Goal: Entertainment & Leisure: Consume media (video, audio)

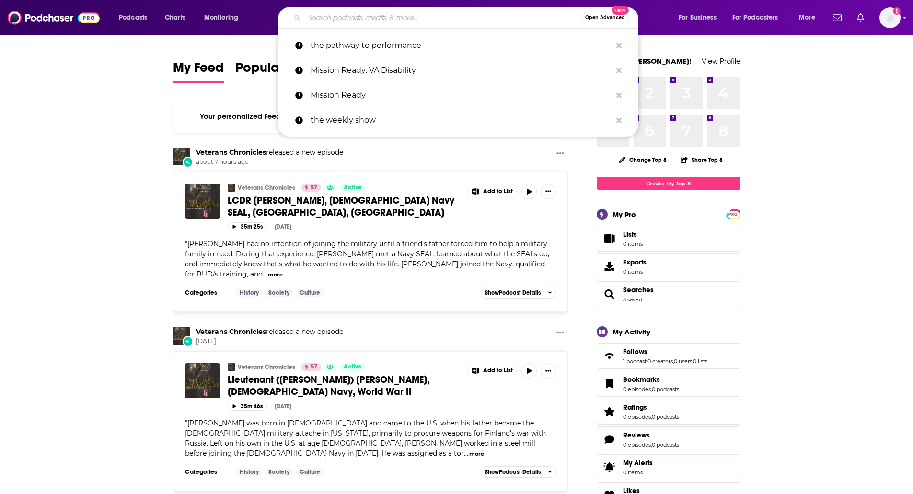
click at [445, 19] on input "Search podcasts, credits, & more..." at bounding box center [442, 17] width 276 height 15
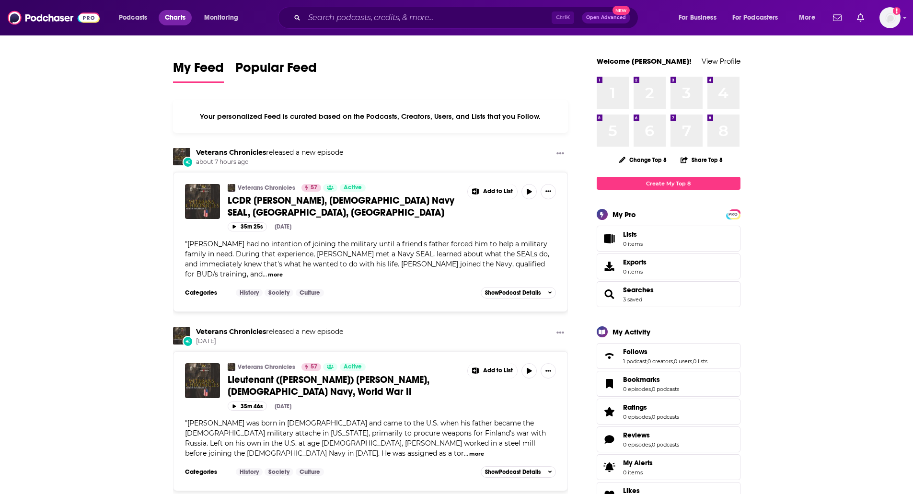
click at [171, 18] on span "Charts" at bounding box center [175, 17] width 21 height 13
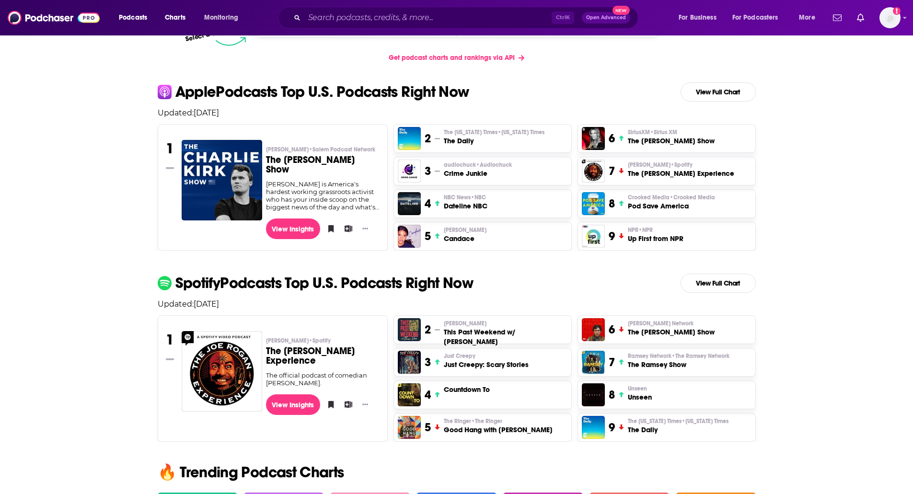
scroll to position [192, 0]
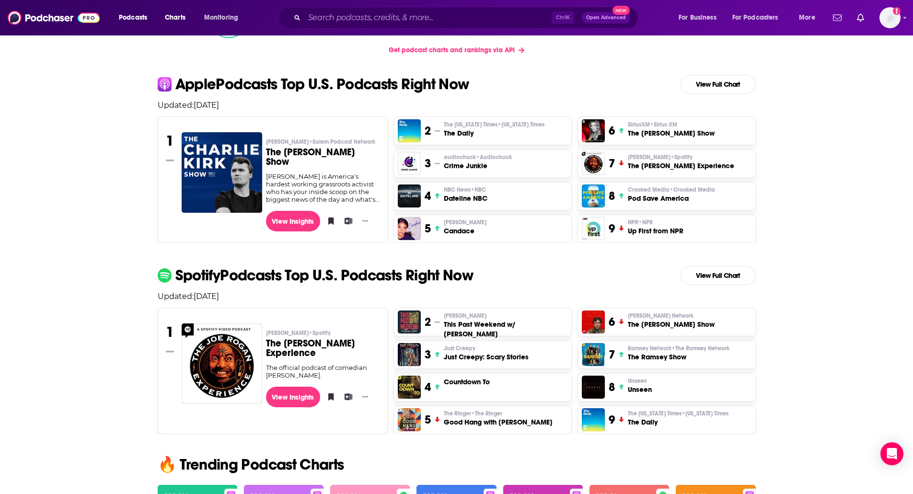
click at [670, 132] on h3 "The [PERSON_NAME] Show" at bounding box center [671, 133] width 87 height 10
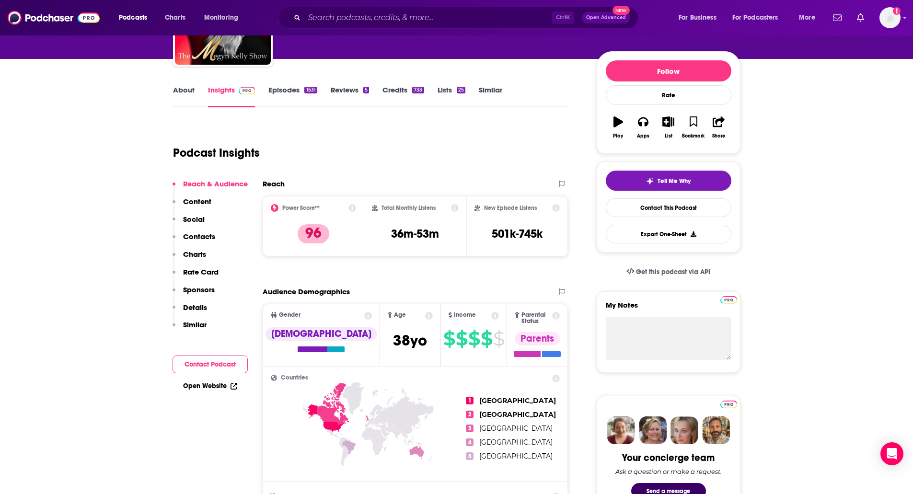
scroll to position [96, 0]
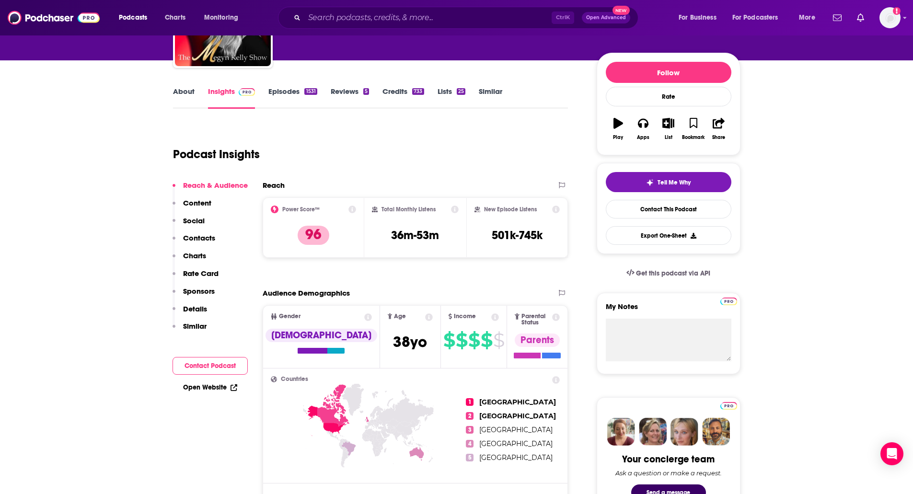
click at [289, 93] on link "Episodes 1531" at bounding box center [292, 98] width 48 height 22
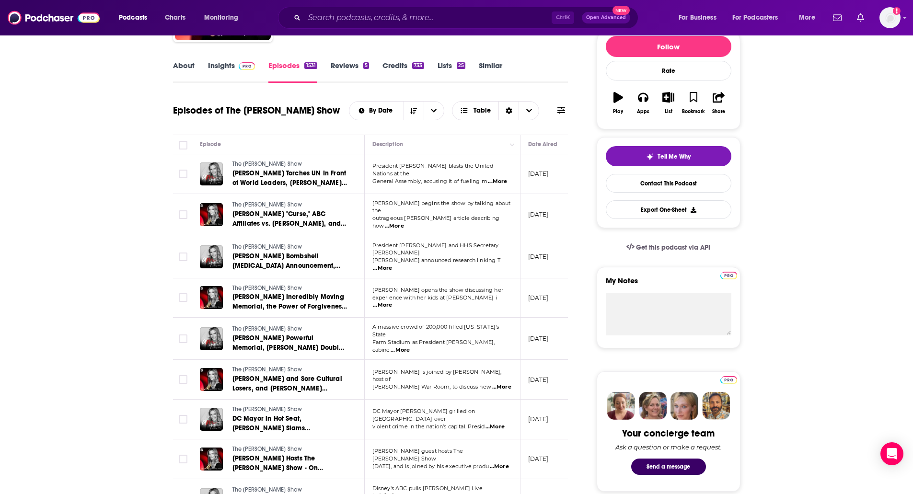
scroll to position [144, 0]
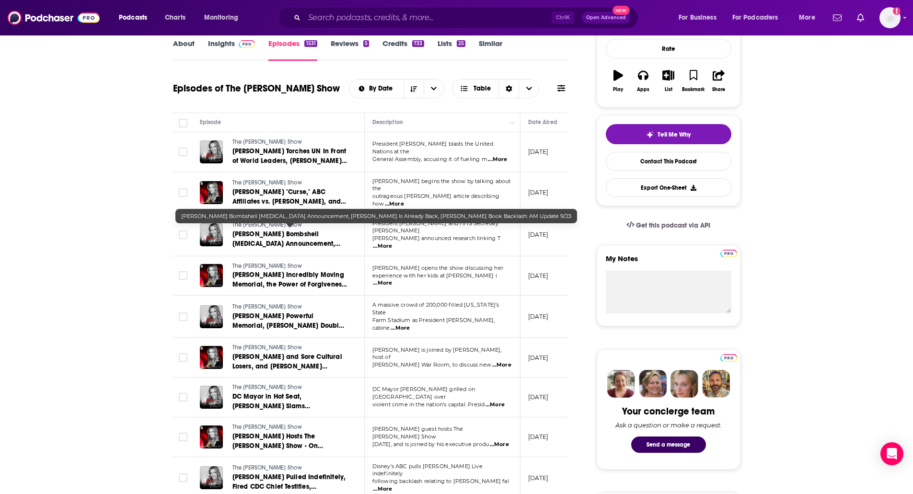
click at [250, 235] on span "[PERSON_NAME] Bombshell [MEDICAL_DATA] Announcement, [PERSON_NAME] Is Already B…" at bounding box center [289, 253] width 114 height 46
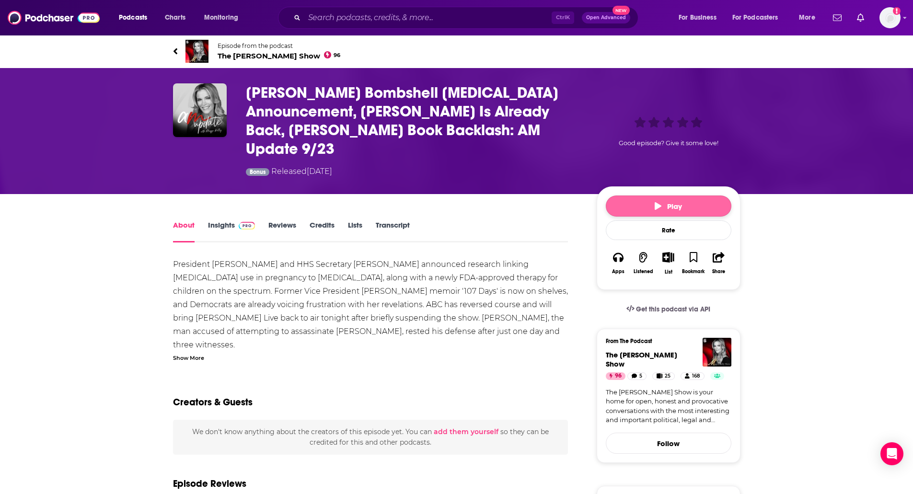
click at [659, 202] on icon "button" at bounding box center [657, 206] width 7 height 8
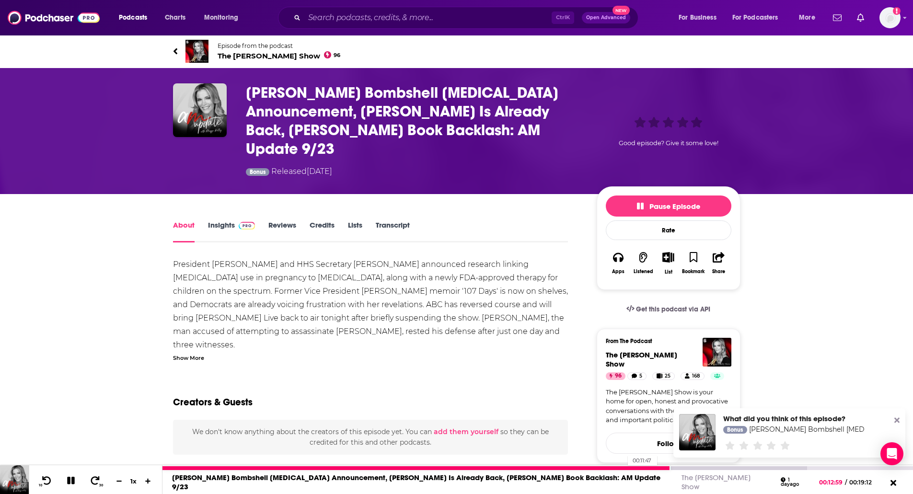
click at [622, 467] on div at bounding box center [415, 468] width 507 height 4
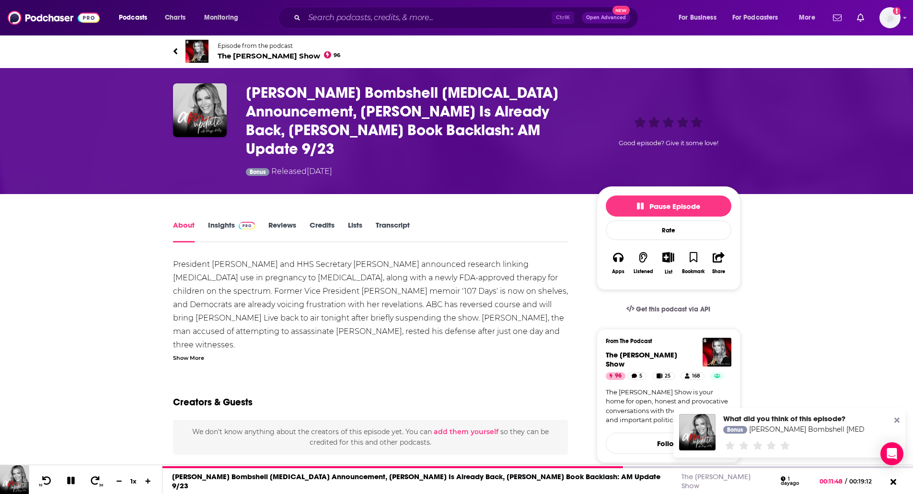
click at [897, 419] on icon at bounding box center [896, 420] width 5 height 5
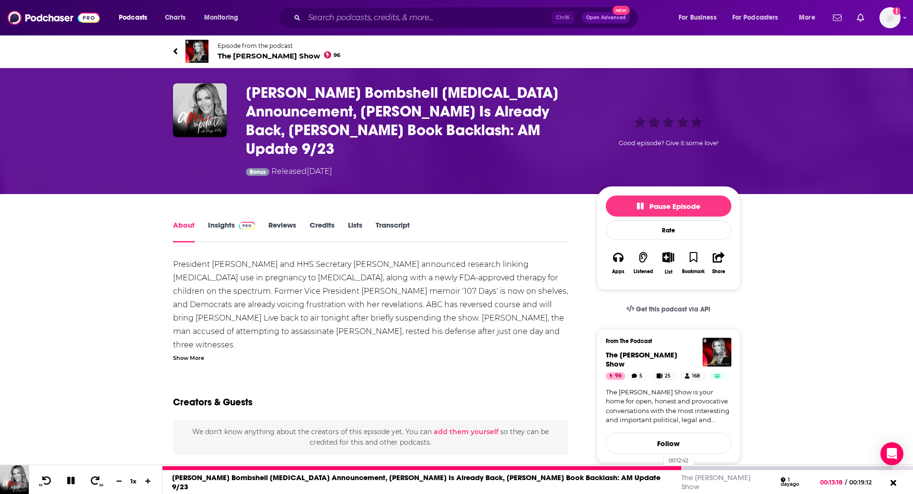
click at [658, 467] on div at bounding box center [422, 468] width 520 height 4
click at [652, 468] on div at bounding box center [406, 468] width 489 height 4
click at [643, 469] on div at bounding box center [407, 468] width 491 height 4
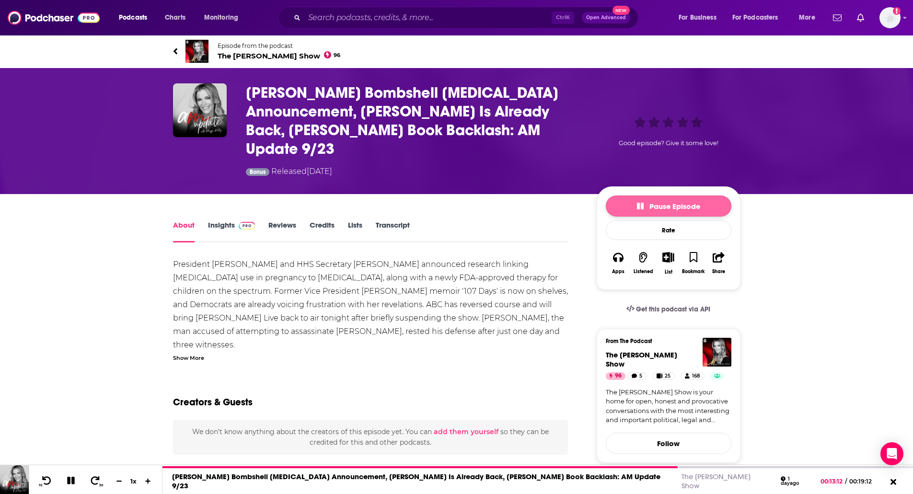
click at [673, 195] on button "Pause Episode" at bounding box center [669, 205] width 126 height 21
